Goal: Use online tool/utility: Utilize a website feature to perform a specific function

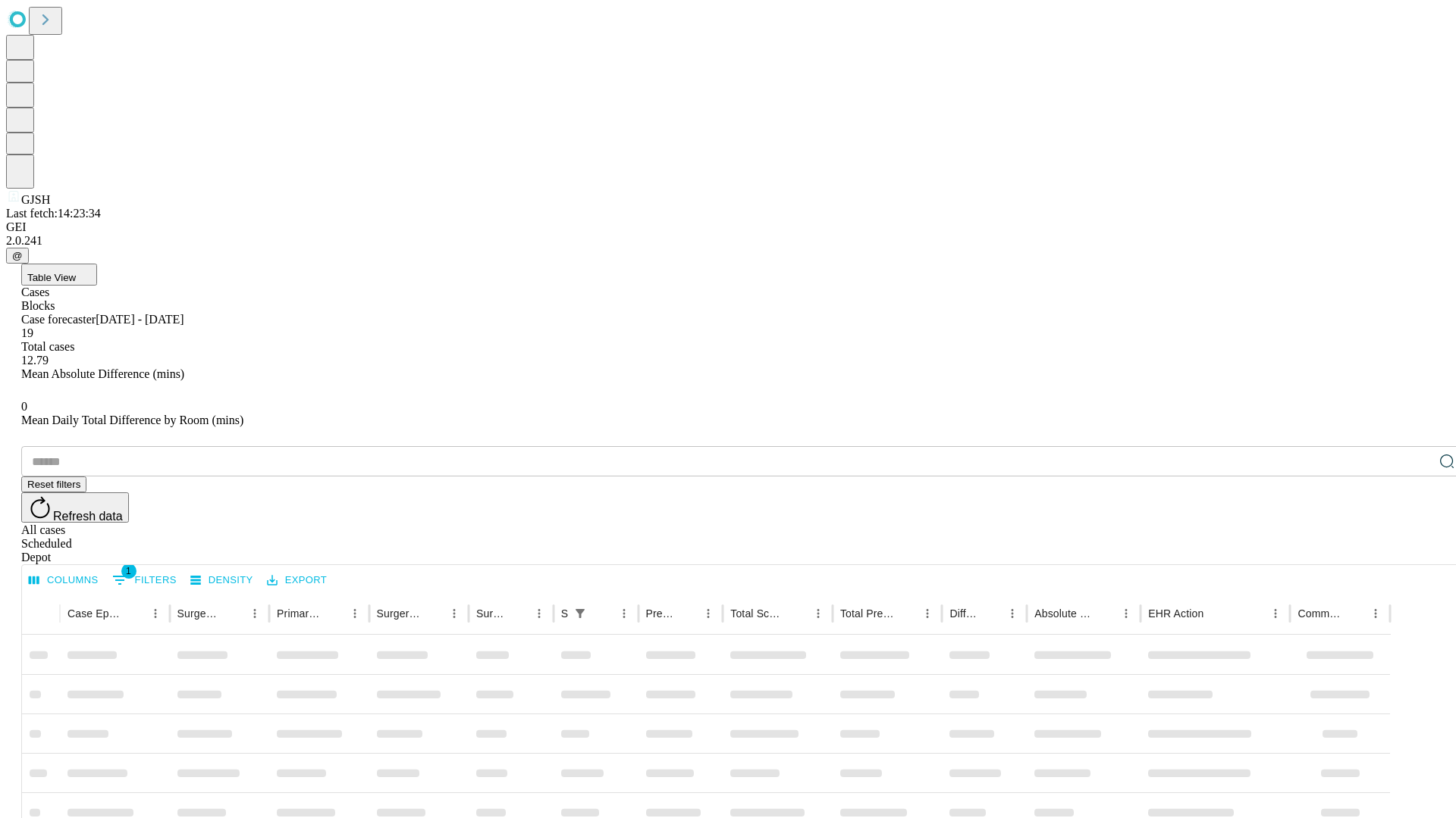
click at [75, 272] on span "Table View" at bounding box center [51, 277] width 48 height 12
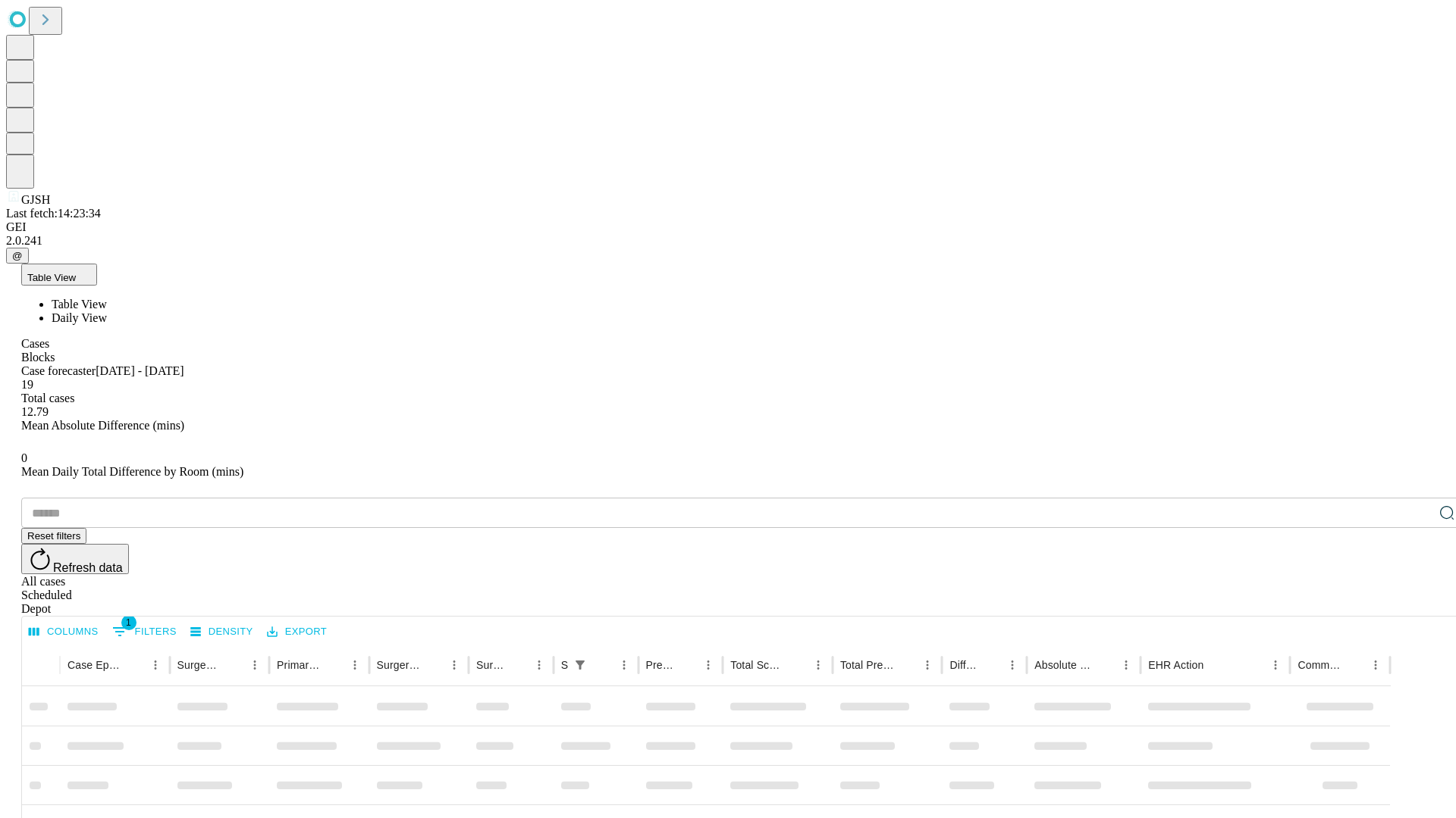
click at [107, 312] on span "Daily View" at bounding box center [79, 318] width 55 height 13
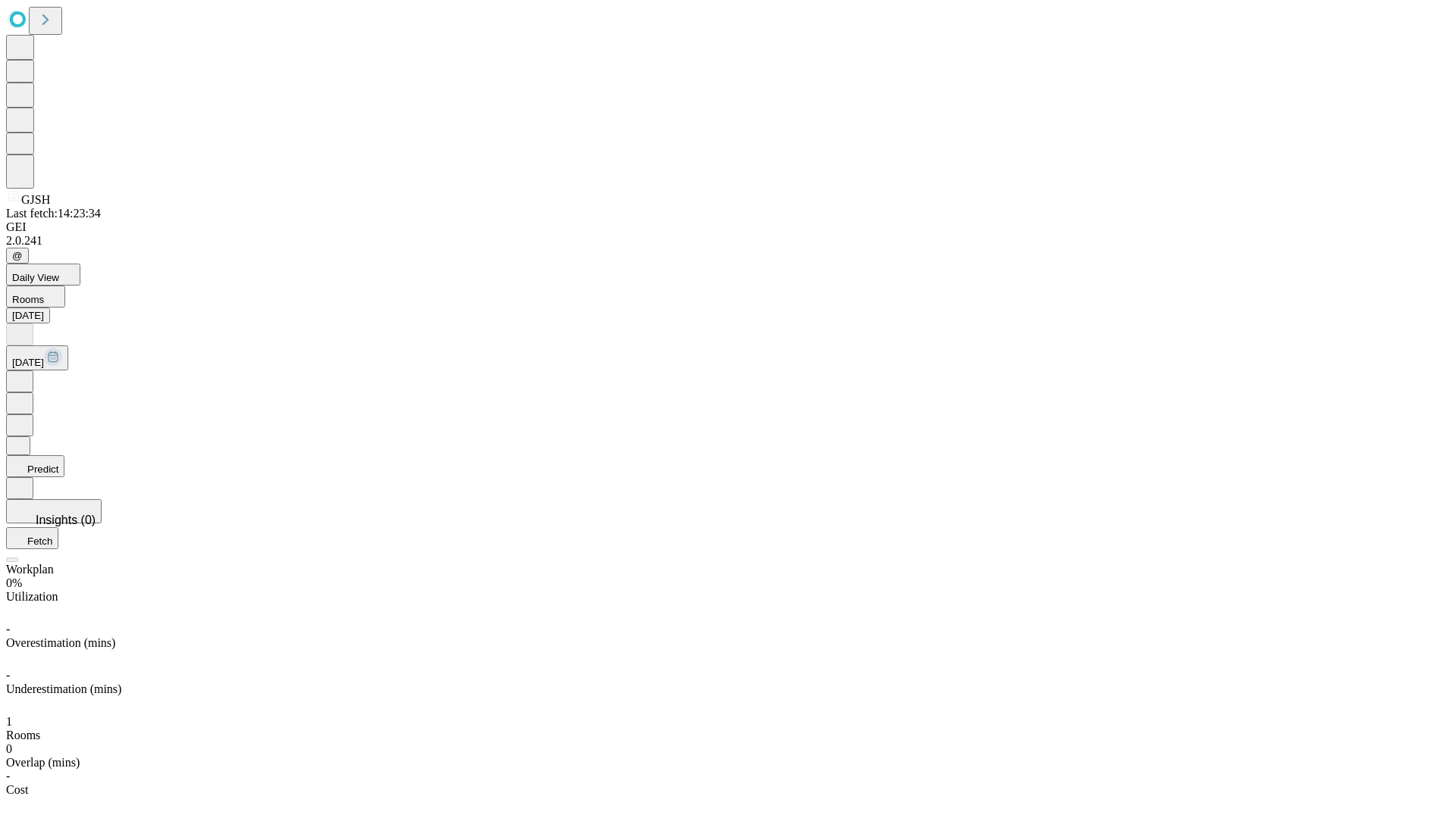
click at [65, 455] on button "Predict" at bounding box center [35, 466] width 58 height 22
